Goal: Information Seeking & Learning: Learn about a topic

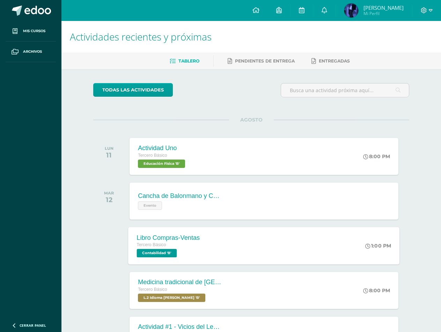
click at [159, 252] on span "Contabilidad 'B'" at bounding box center [157, 253] width 40 height 8
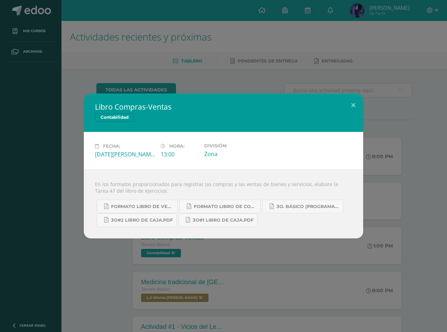
click at [265, 67] on div "Libro Compras-Ventas Contabilidad Fecha: [DATE][PERSON_NAME] Hora: 13:00 Divisi…" at bounding box center [223, 166] width 447 height 332
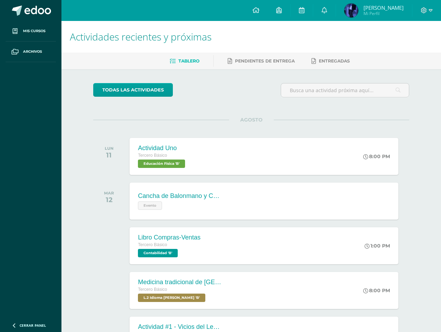
scroll to position [110, 0]
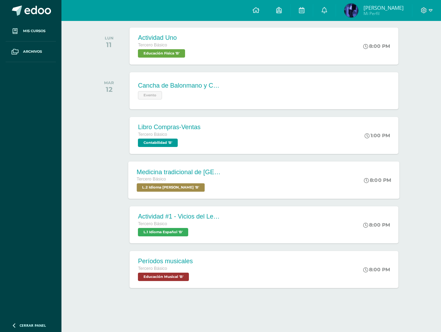
click at [186, 178] on div "Tercero Básico" at bounding box center [179, 180] width 85 height 8
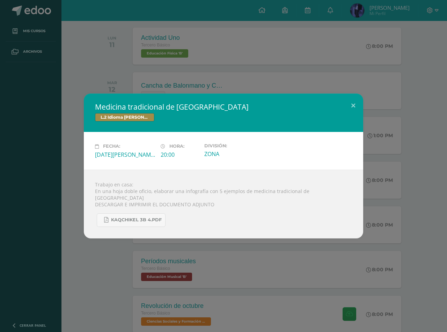
drag, startPoint x: 210, startPoint y: 56, endPoint x: 200, endPoint y: 59, distance: 9.5
click at [203, 59] on div "Medicina tradicional de [GEOGRAPHIC_DATA] L.2 Idioma [PERSON_NAME] Fecha: [DATE…" at bounding box center [223, 166] width 447 height 332
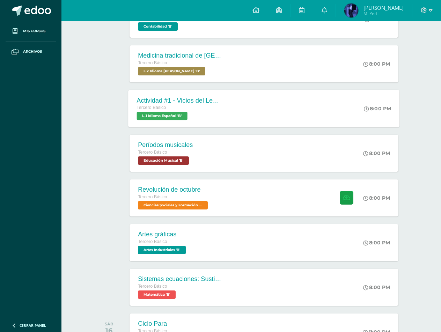
scroll to position [169, 0]
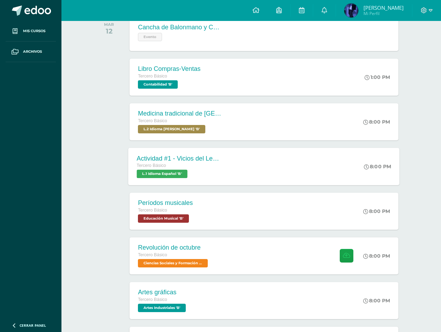
click at [200, 162] on div "Tercero Básico" at bounding box center [179, 166] width 85 height 8
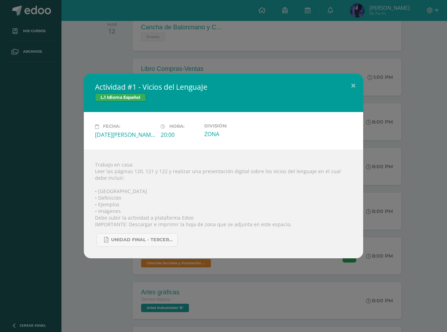
click at [175, 69] on div "Actividad #1 - Vicios del LenguaJe L.1 Idioma Español Fecha: [DATE][PERSON_NAME…" at bounding box center [223, 166] width 447 height 332
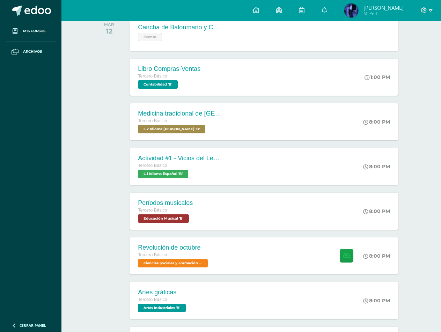
scroll to position [227, 0]
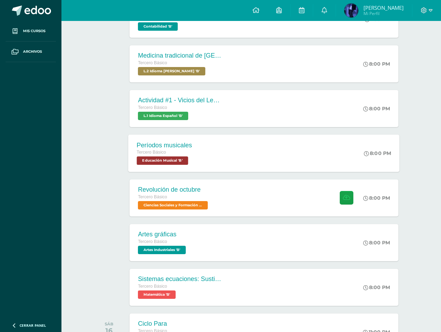
click at [192, 142] on div "Períodos musicales" at bounding box center [165, 144] width 56 height 7
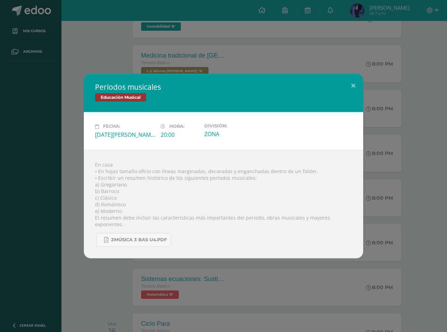
drag, startPoint x: 193, startPoint y: 142, endPoint x: 163, endPoint y: 152, distance: 32.2
click at [163, 152] on div "En casa • En hojas tamaño oficio con líneas marginadas, decoradas y enganchadas…" at bounding box center [223, 204] width 279 height 109
drag, startPoint x: 161, startPoint y: 152, endPoint x: 152, endPoint y: 150, distance: 10.0
click at [152, 150] on div "En casa • En hojas tamaño oficio con líneas marginadas, decoradas y enganchadas…" at bounding box center [223, 204] width 279 height 109
click at [164, 51] on div "Períodos musicales Educación Musical Fecha: [DATE][PERSON_NAME] Hora: 20:00 Div…" at bounding box center [223, 166] width 447 height 332
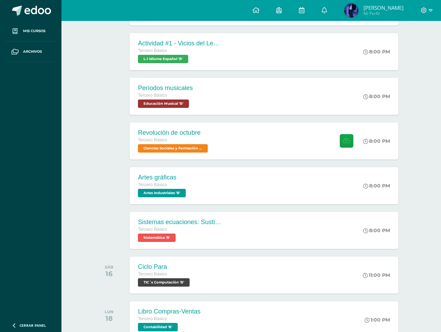
scroll to position [285, 0]
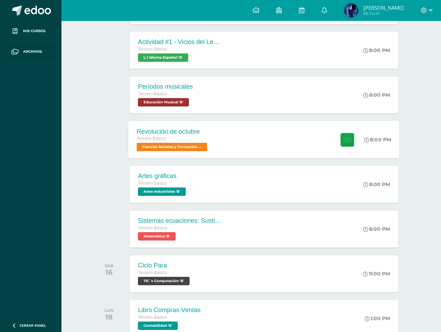
click at [161, 151] on span "Ciencias Sociales y Formación Ciudadana 'B'" at bounding box center [172, 147] width 71 height 8
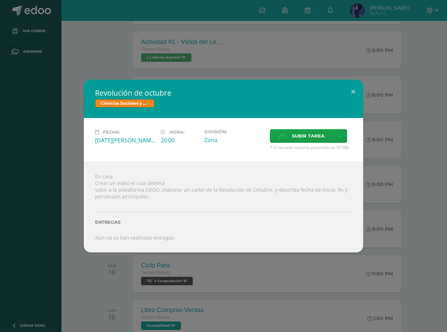
click at [208, 164] on div "En casa Crear un video el cual deberá subir a la plataforma EDOO, elaborar un c…" at bounding box center [223, 207] width 279 height 90
click at [358, 98] on button at bounding box center [353, 92] width 20 height 24
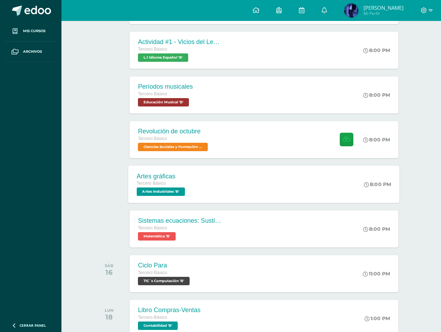
click at [228, 182] on div "Artes gráficas Tercero Básico Artes Industriales 'B' 8:00 PM Artes gráficas Art…" at bounding box center [264, 184] width 271 height 37
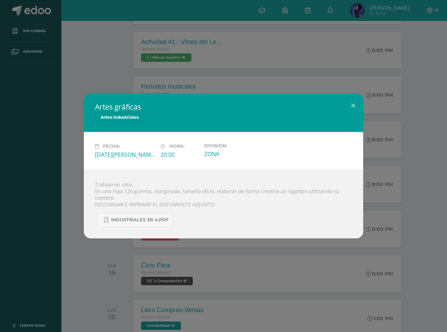
click at [382, 112] on div "Artes gráficas Artes Industriales Fecha: [DATE][PERSON_NAME] Hora: 20:00 Divisi…" at bounding box center [223, 166] width 441 height 145
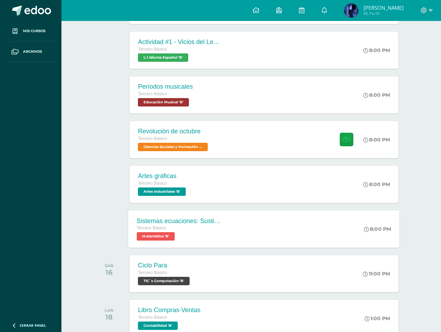
click at [163, 230] on span "Tercero Básico" at bounding box center [151, 228] width 29 height 5
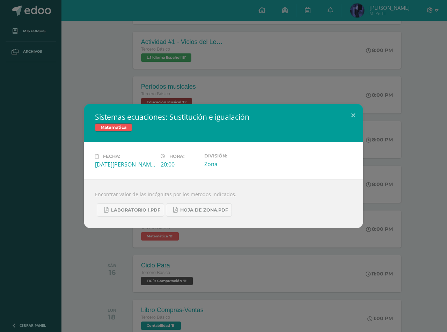
click at [407, 92] on div "Sistemas ecuaciones: Sustitución e igualación Matemática Fecha: [DATE][PERSON_N…" at bounding box center [223, 166] width 447 height 332
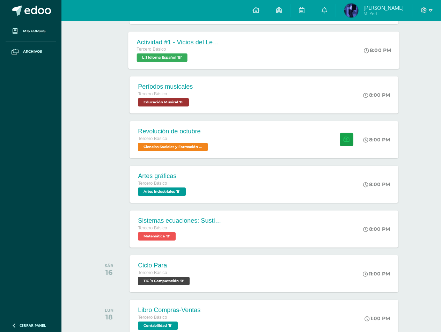
click at [158, 50] on span "Tercero Básico" at bounding box center [151, 49] width 29 height 5
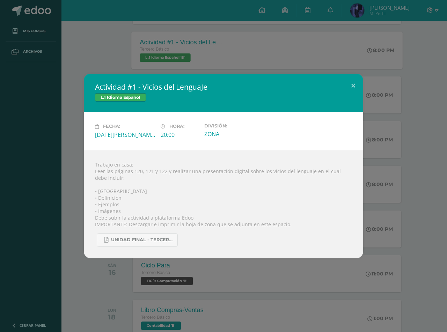
click at [158, 50] on div "Actividad #1 - Vicios del LenguaJe L.1 Idioma Español Fecha: [DATE][PERSON_NAME…" at bounding box center [223, 166] width 447 height 332
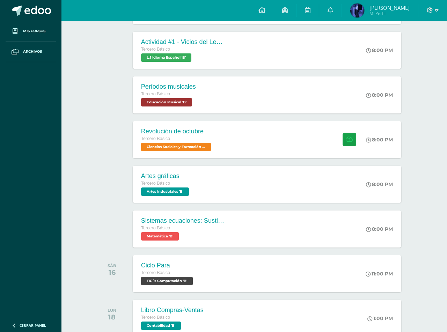
click at [179, 108] on div "Períodos musicales Tercero Básico Educación Musical 'B'" at bounding box center [169, 94] width 72 height 37
click at [0, 0] on div "Educación Musical" at bounding box center [0, 0] width 0 height 0
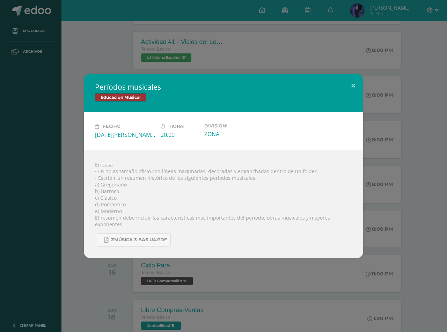
click at [159, 48] on div "Períodos musicales Educación Musical Fecha: [DATE][PERSON_NAME] Hora: 20:00 Div…" at bounding box center [223, 166] width 447 height 332
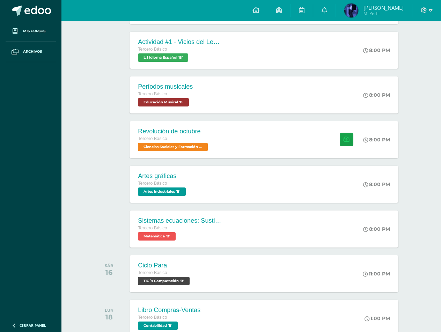
click at [198, 129] on div "Revolución de octubre" at bounding box center [174, 131] width 72 height 7
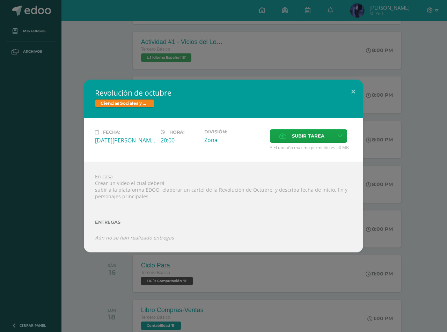
click at [174, 69] on div "Revolución de octubre Ciencias Sociales y Formación Ciudadana Fecha: [DATE][PER…" at bounding box center [223, 166] width 447 height 332
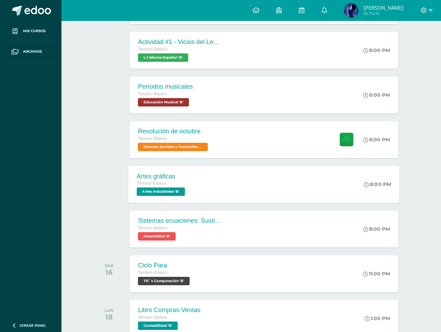
click at [166, 190] on span "Artes Industriales 'B'" at bounding box center [161, 192] width 48 height 8
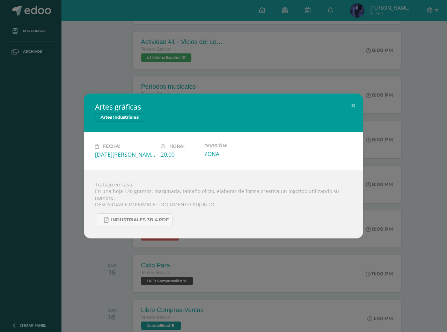
click at [146, 54] on div "Artes gráficas Artes Industriales Fecha: [DATE][PERSON_NAME] Hora: 20:00 Divisi…" at bounding box center [223, 166] width 447 height 332
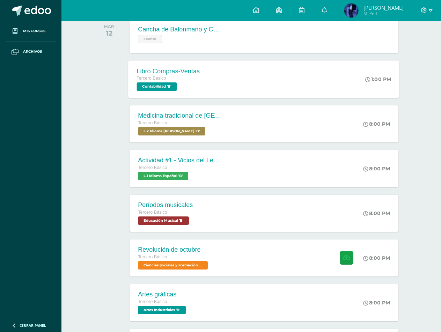
scroll to position [227, 0]
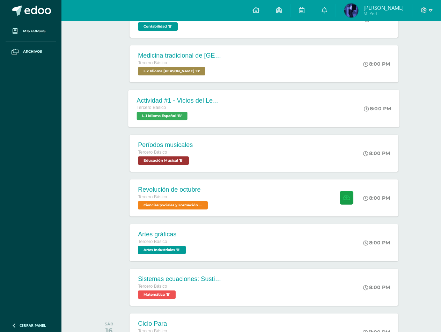
click at [170, 120] on span "L.1 Idioma Español 'B'" at bounding box center [162, 116] width 51 height 8
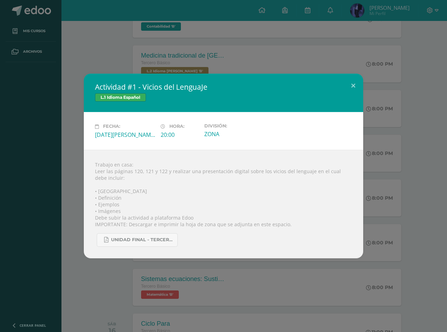
click at [179, 56] on div "Actividad #1 - Vicios del LenguaJe L.1 Idioma Español Fecha: [DATE][PERSON_NAME…" at bounding box center [223, 166] width 447 height 332
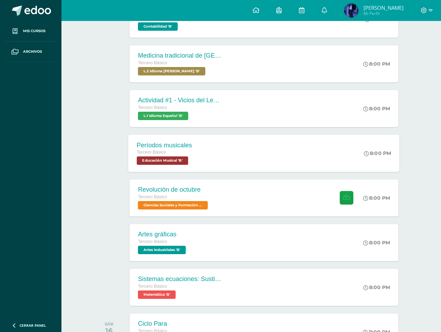
click at [192, 147] on div "Períodos musicales" at bounding box center [165, 144] width 56 height 7
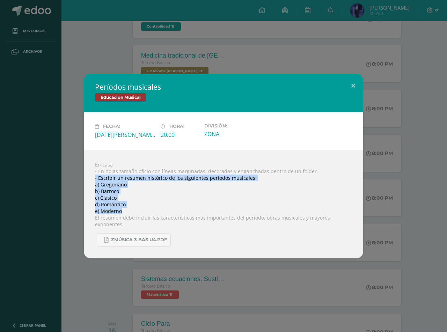
drag, startPoint x: 96, startPoint y: 179, endPoint x: 182, endPoint y: 209, distance: 91.7
click at [182, 209] on div "En casa • En hojas tamaño oficio con líneas marginadas, decoradas y enganchadas…" at bounding box center [223, 204] width 279 height 109
copy div "• Escribir un resumen histórico de los siguientes períodos musicales: a) Gregor…"
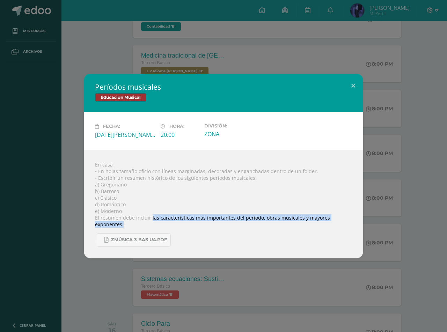
drag, startPoint x: 153, startPoint y: 218, endPoint x: 313, endPoint y: 225, distance: 160.1
click at [313, 225] on div "En casa • En hojas tamaño oficio con líneas marginadas, decoradas y enganchadas…" at bounding box center [223, 204] width 279 height 109
copy div "las características más importantes del período, obras musicales y mayores expo…"
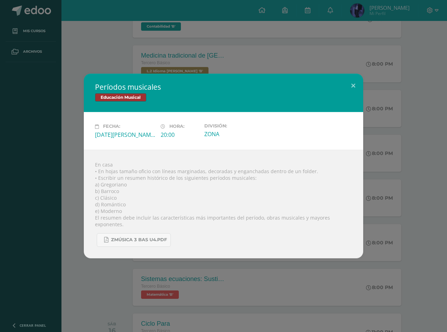
click at [233, 65] on div "Períodos musicales Educación Musical Fecha: [DATE][PERSON_NAME] Hora: 20:00 Div…" at bounding box center [223, 166] width 447 height 332
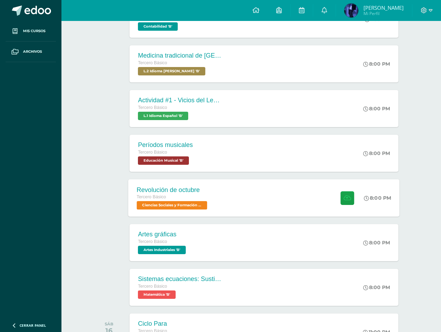
click at [182, 202] on div "Tercero Básico Ciencias Sociales y Formación Ciudadana 'B'" at bounding box center [173, 201] width 72 height 16
click at [0, 0] on div "Entregas" at bounding box center [0, 0] width 0 height 0
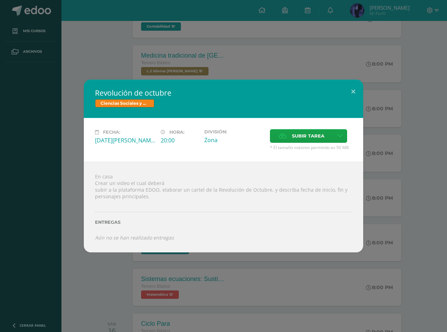
click at [264, 36] on div "Revolución de octubre Ciencias Sociales y Formación Ciudadana Fecha: [DATE][PER…" at bounding box center [223, 166] width 447 height 332
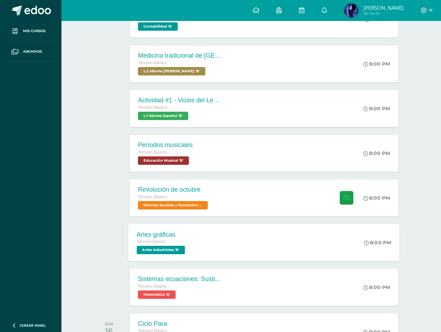
click at [207, 243] on div "Artes gráficas Tercero Básico Artes Industriales 'B' 8:00 PM Artes gráficas Art…" at bounding box center [264, 242] width 271 height 37
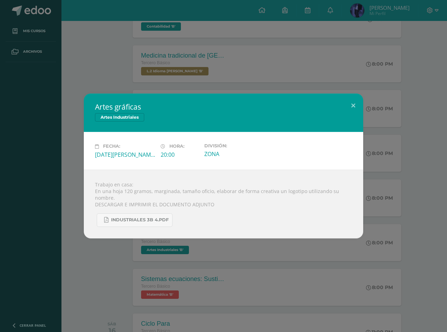
click at [368, 102] on div "Artes gráficas Artes Industriales Fecha: [DATE][PERSON_NAME] Hora: 20:00 Divisi…" at bounding box center [223, 166] width 441 height 145
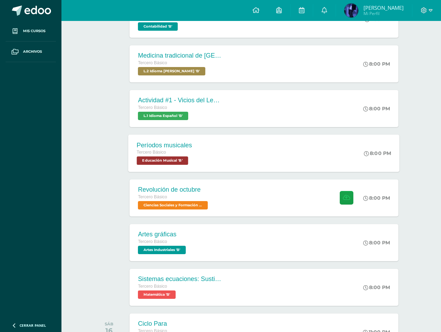
scroll to position [110, 0]
